Goal: Task Accomplishment & Management: Manage account settings

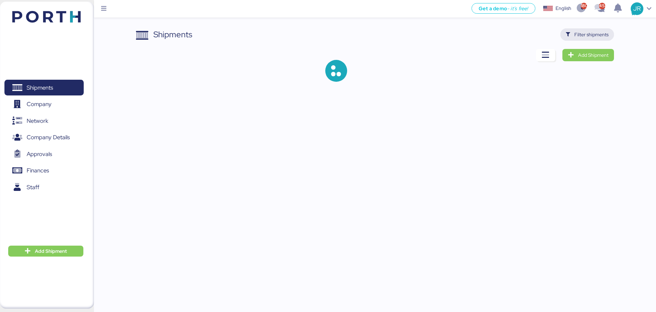
click at [585, 31] on span "Filter shipments" at bounding box center [591, 34] width 34 height 8
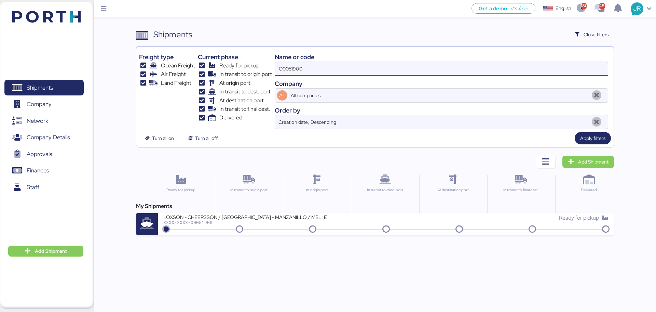
drag, startPoint x: 298, startPoint y: 67, endPoint x: 209, endPoint y: 67, distance: 89.2
click at [210, 67] on div "Freight type Ocean Freight Air Freight Land Freight Current phase Ready for pic…" at bounding box center [375, 89] width 472 height 80
drag, startPoint x: 309, startPoint y: 65, endPoint x: 227, endPoint y: 65, distance: 82.3
click at [227, 65] on div "Freight type Ocean Freight Air Freight Land Freight Current phase Ready for pic…" at bounding box center [375, 89] width 472 height 80
paste input "0675"
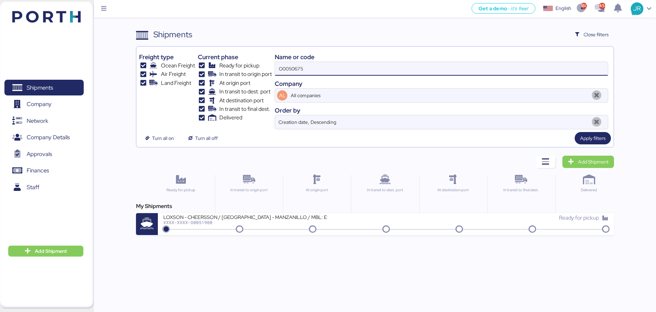
type input "O0050675"
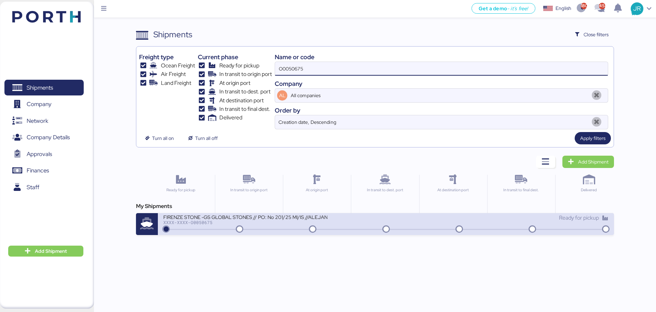
click at [203, 223] on div "XXXX-XXXX-O0050675" at bounding box center [245, 222] width 164 height 5
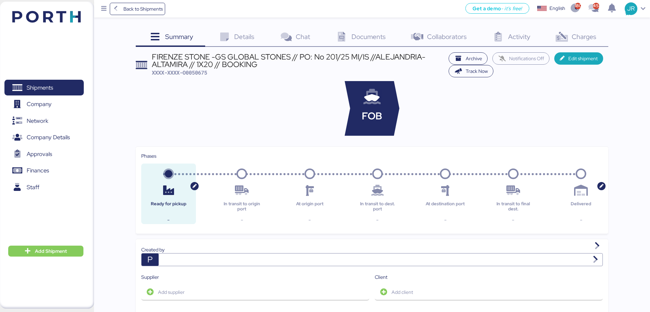
click at [373, 36] on span "Documents" at bounding box center [368, 36] width 34 height 9
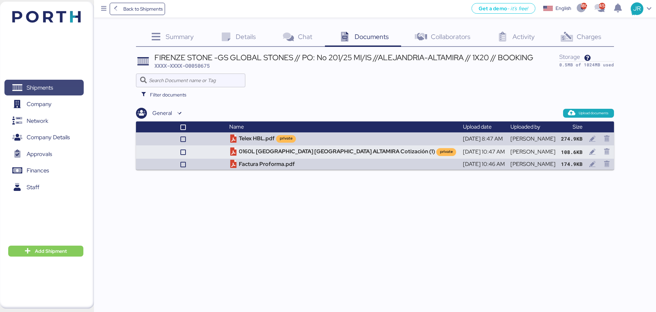
click at [31, 85] on span "Shipments" at bounding box center [40, 88] width 26 height 10
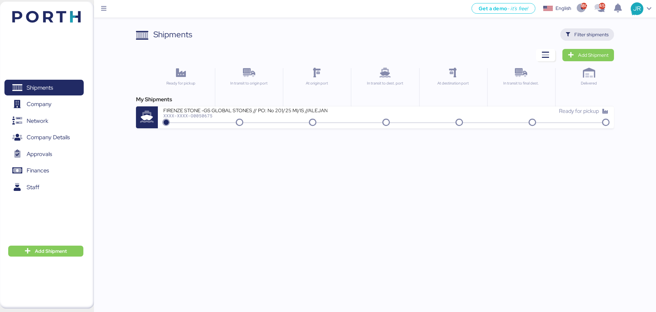
click at [584, 33] on span "Filter shipments" at bounding box center [591, 34] width 34 height 8
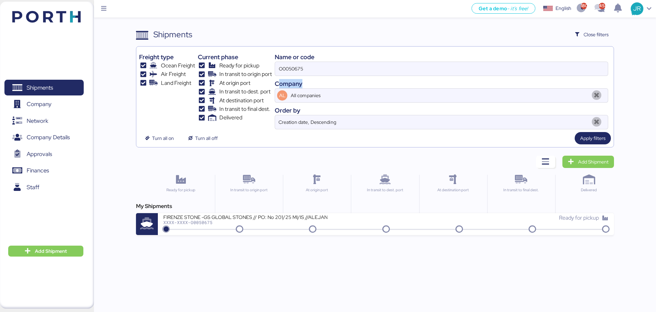
drag, startPoint x: 306, startPoint y: 83, endPoint x: 278, endPoint y: 78, distance: 28.5
click at [278, 79] on div "Company" at bounding box center [441, 83] width 333 height 9
click at [287, 67] on input "O0050675" at bounding box center [441, 69] width 333 height 14
paste input "1477"
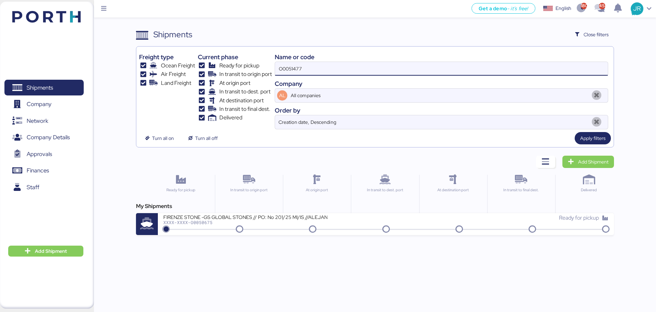
type input "O0051477"
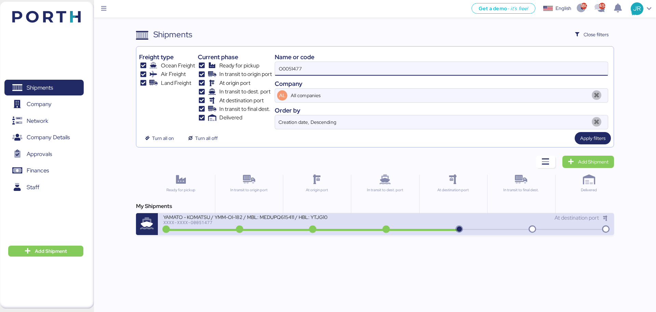
click at [192, 222] on div "XXXX-XXXX-O0051477" at bounding box center [245, 222] width 164 height 5
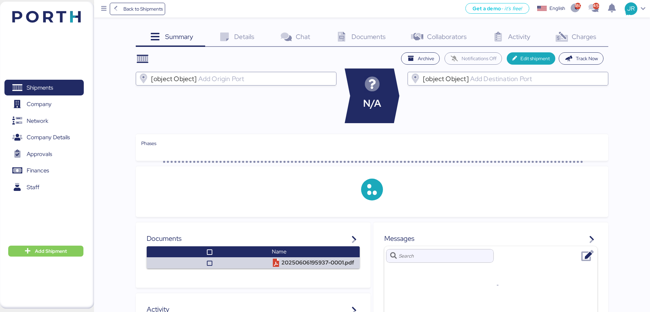
click at [583, 35] on span "Charges" at bounding box center [583, 36] width 25 height 9
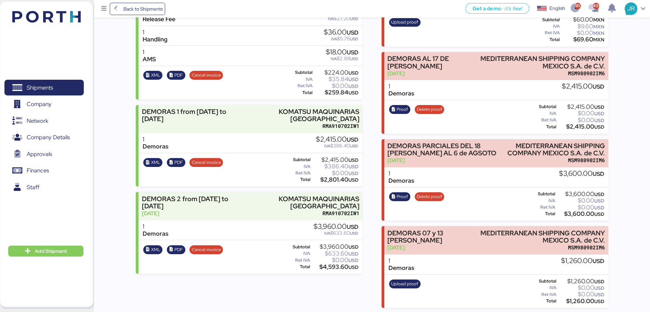
scroll to position [228, 0]
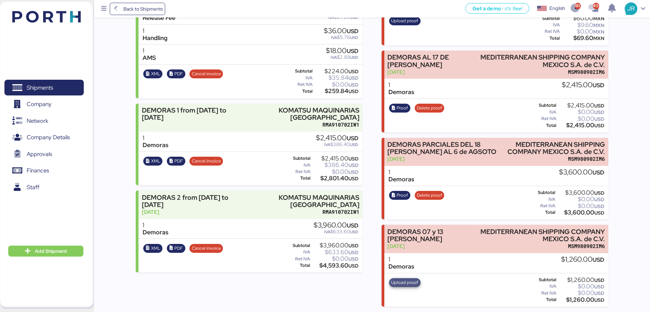
click at [408, 284] on span "Upload proof" at bounding box center [404, 282] width 27 height 8
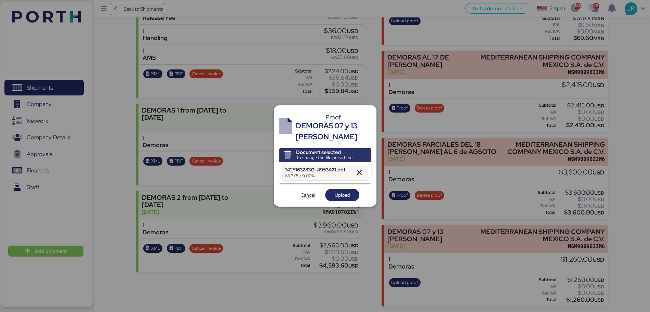
click at [339, 184] on div "Document selected To change the file press here 1425163283G_4953421.pdf 85.3KB …" at bounding box center [325, 174] width 92 height 53
click at [338, 192] on span "Upload" at bounding box center [341, 195] width 15 height 8
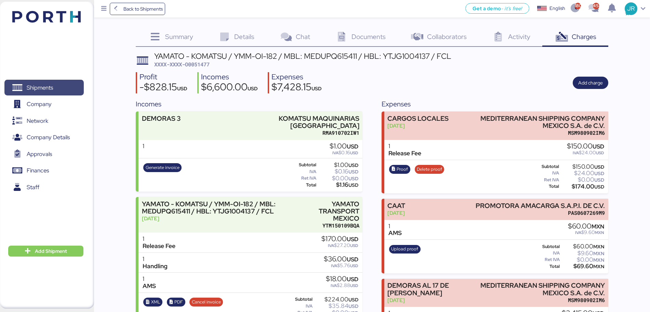
click at [44, 83] on span "Shipments" at bounding box center [40, 88] width 26 height 10
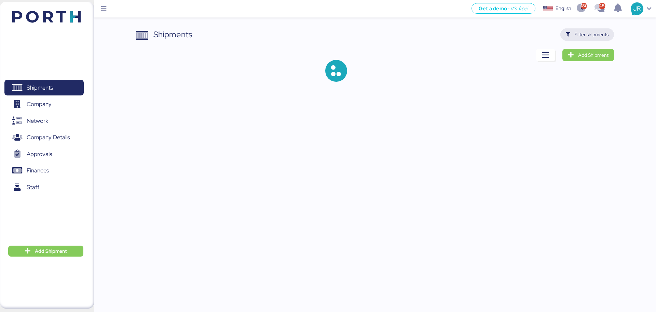
click at [587, 36] on span "Filter shipments" at bounding box center [591, 34] width 34 height 8
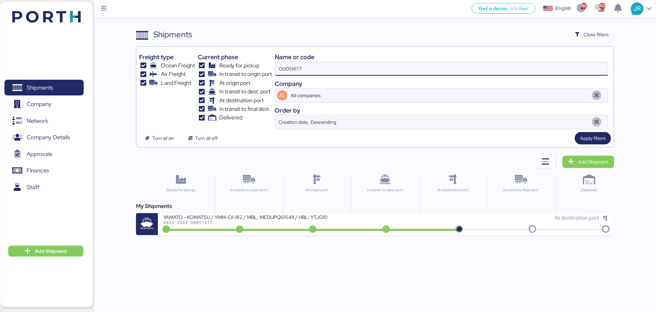
drag, startPoint x: 308, startPoint y: 70, endPoint x: 243, endPoint y: 69, distance: 65.3
click at [243, 69] on div "Freight type Ocean Freight Air Freight Land Freight Current phase Ready for pic…" at bounding box center [375, 89] width 472 height 80
paste input "787"
type input "O0051787"
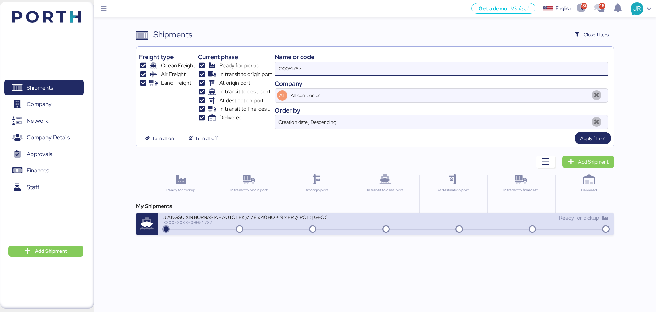
click at [197, 220] on div "XXXX-XXXX-O0051787" at bounding box center [245, 222] width 164 height 5
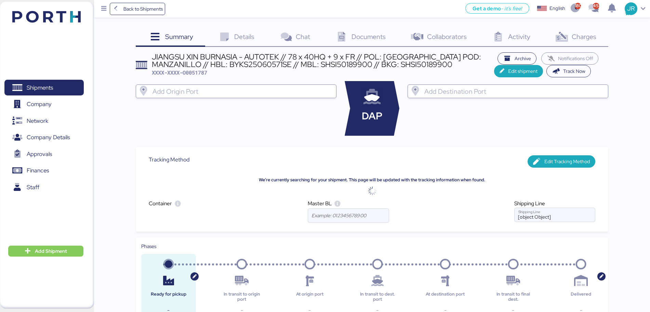
click at [586, 39] on span "Charges" at bounding box center [583, 36] width 25 height 9
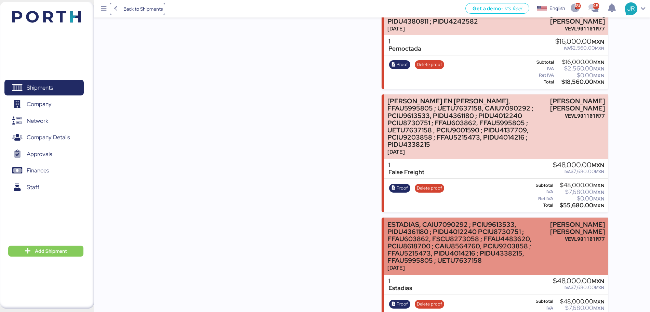
scroll to position [4600, 0]
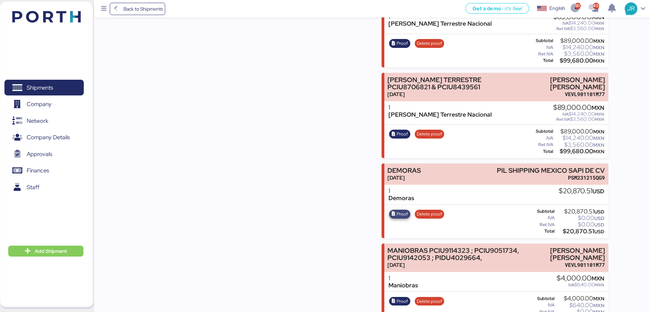
click at [395, 209] on span "Proof" at bounding box center [399, 213] width 21 height 9
click at [431, 210] on span "Delete proof" at bounding box center [428, 214] width 25 height 8
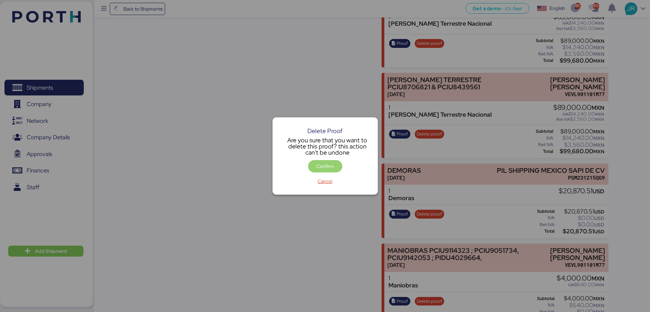
click at [322, 166] on span "Confirm" at bounding box center [324, 166] width 17 height 8
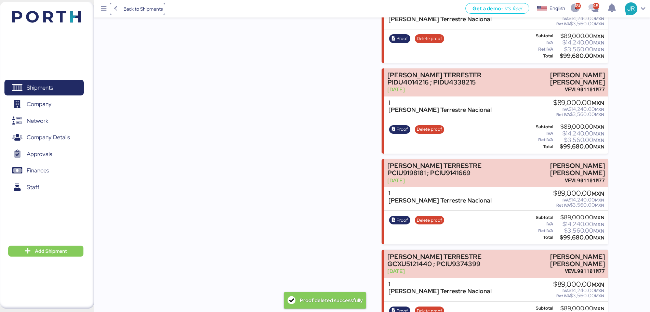
scroll to position [4600, 0]
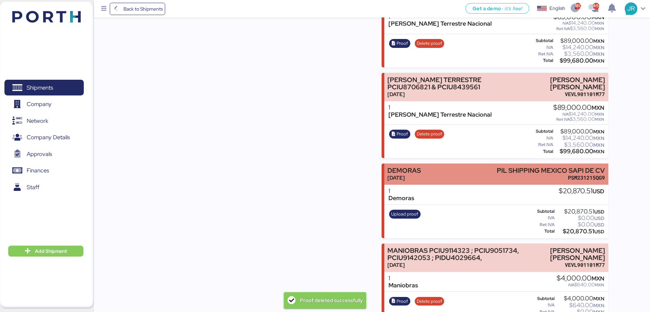
click at [498, 167] on div "PIL SHIPPING MEXICO SAPI DE CV" at bounding box center [550, 170] width 108 height 7
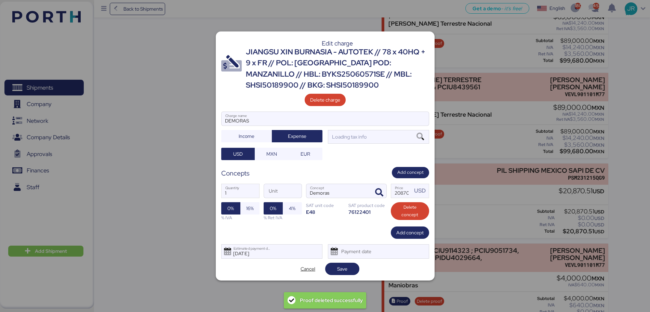
scroll to position [0, 0]
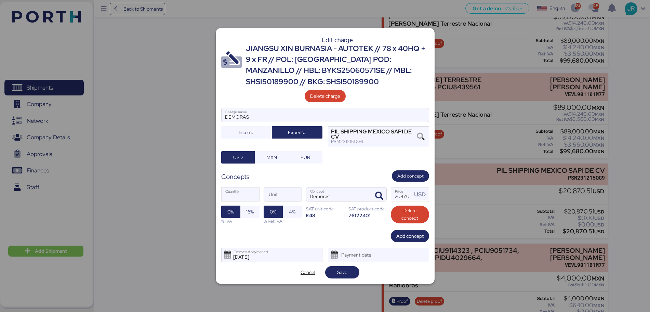
click at [399, 194] on input "20870.51" at bounding box center [401, 194] width 21 height 14
type input "20450"
click at [344, 270] on span "Save" at bounding box center [342, 272] width 10 height 8
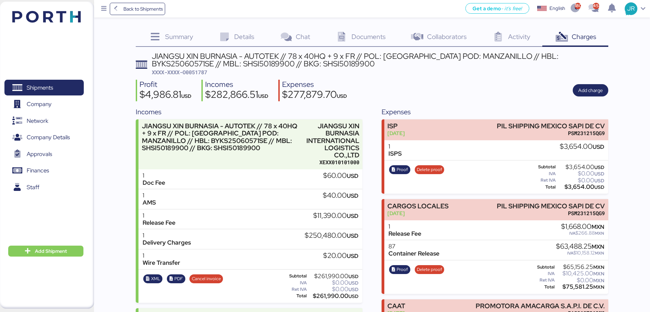
scroll to position [4923, 0]
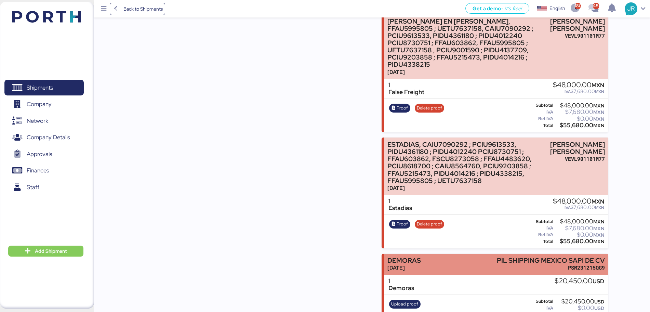
click at [478, 254] on div "DEMORAS [DATE] PIL SHIPPING MEXICO SAPI DE CV PSM231215QG9" at bounding box center [496, 264] width 224 height 21
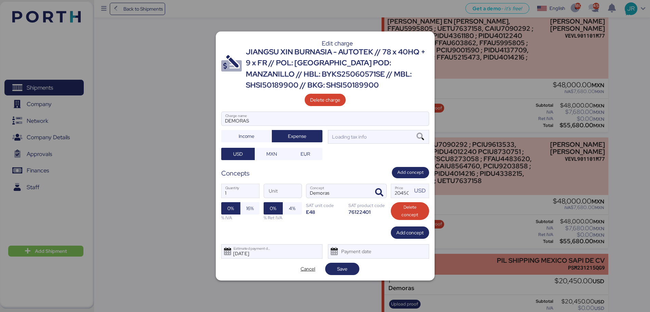
scroll to position [0, 0]
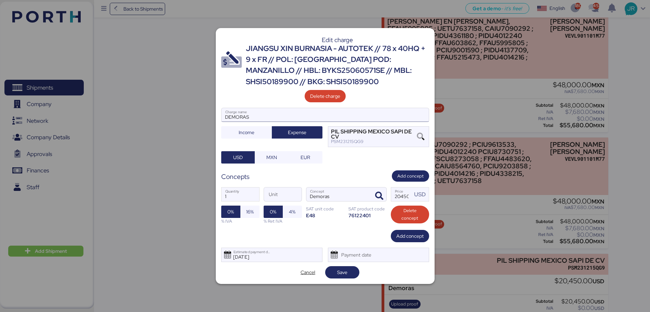
click at [281, 114] on input "DEMORAS" at bounding box center [324, 115] width 207 height 14
type input "DEMORAS (EL TOTAL ESTAN METIENDO 1540 DE OTRO BL)"
click at [344, 273] on span "Save" at bounding box center [342, 272] width 10 height 8
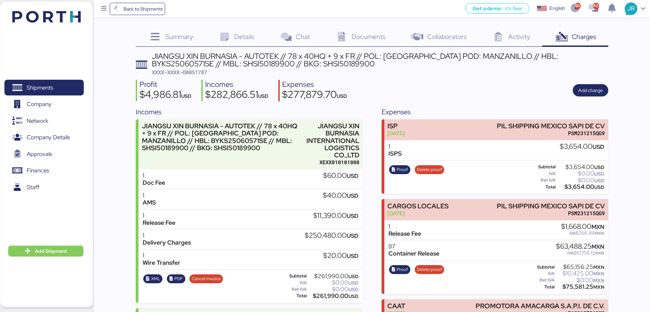
scroll to position [4930, 0]
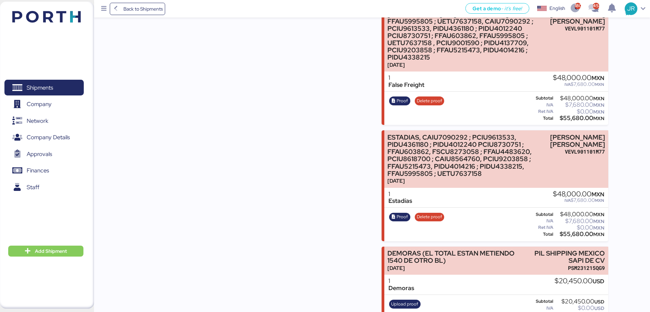
click at [402, 297] on div "Upload proof" at bounding box center [405, 311] width 36 height 28
click at [401, 300] on span "Upload proof" at bounding box center [404, 304] width 27 height 8
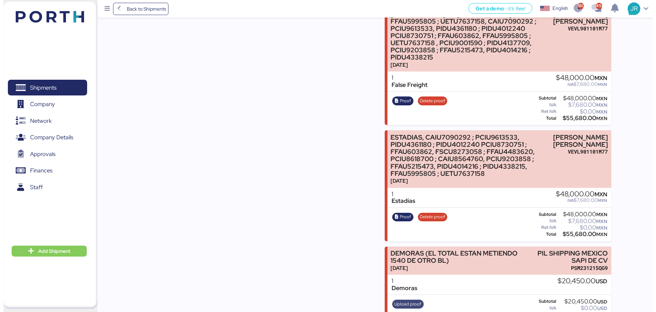
scroll to position [0, 0]
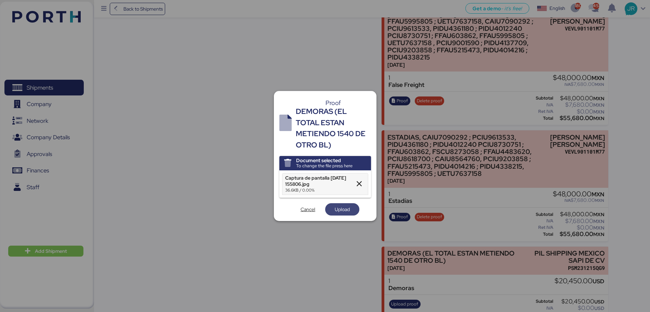
click at [339, 211] on span "Upload" at bounding box center [341, 209] width 15 height 8
